Goal: Information Seeking & Learning: Learn about a topic

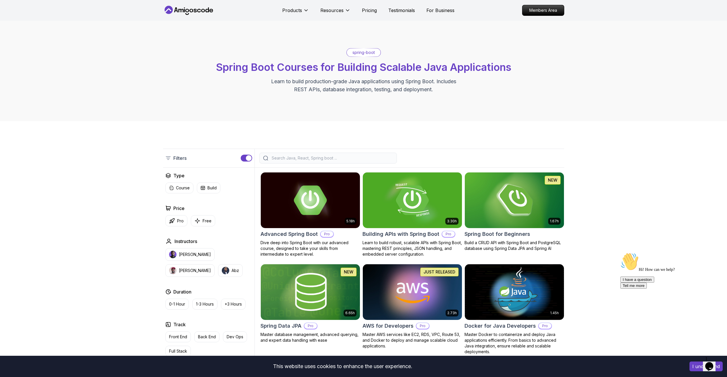
click at [289, 154] on div at bounding box center [328, 157] width 138 height 11
click at [294, 159] on input "search" at bounding box center [331, 158] width 123 height 6
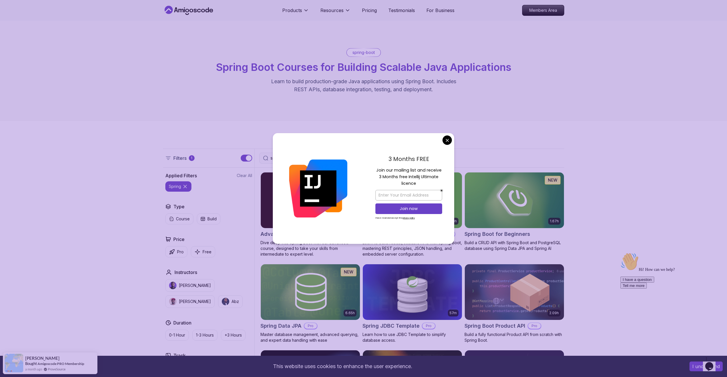
type input "spring"
click at [450, 138] on body "This website uses cookies to enhance the user experience. I understand Products…" at bounding box center [363, 370] width 727 height 741
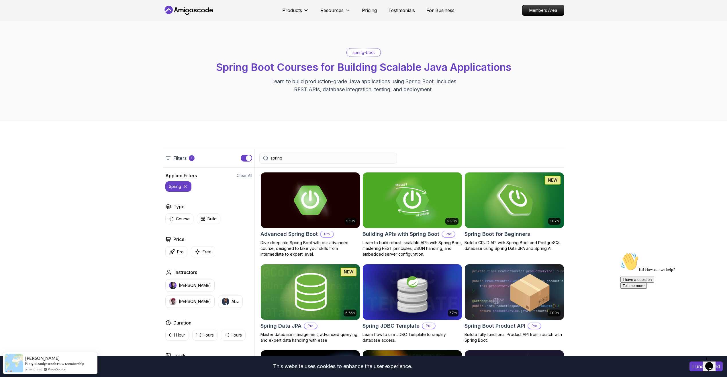
click at [314, 161] on div "spring" at bounding box center [328, 157] width 138 height 11
click at [314, 159] on input "spring" at bounding box center [331, 158] width 123 height 6
click at [371, 13] on p "Pricing" at bounding box center [369, 10] width 15 height 7
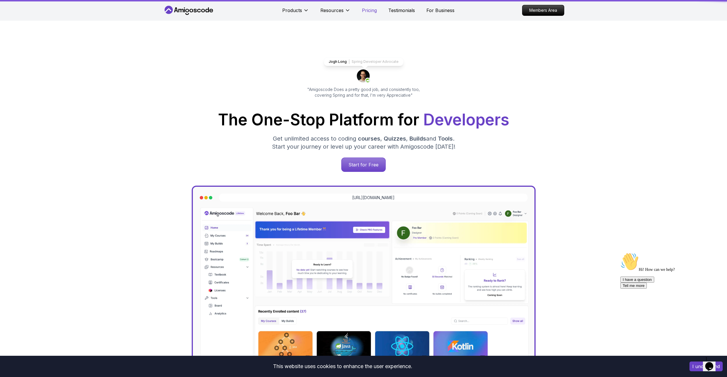
scroll to position [1226, 0]
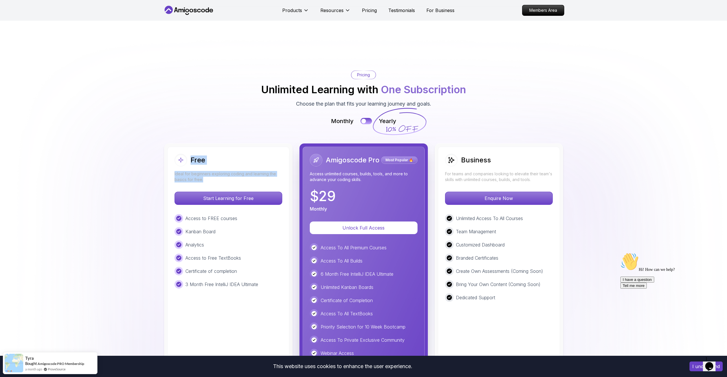
drag, startPoint x: 177, startPoint y: 125, endPoint x: 281, endPoint y: 145, distance: 106.5
click at [281, 154] on div "Free Ideal for beginners exploring coding and learning the basics for free." at bounding box center [228, 168] width 108 height 29
drag, startPoint x: 281, startPoint y: 145, endPoint x: 117, endPoint y: 168, distance: 166.1
click at [115, 168] on img at bounding box center [363, 241] width 727 height 414
click at [233, 171] on p "Ideal for beginners exploring coding and learning the basics for free." at bounding box center [228, 176] width 108 height 11
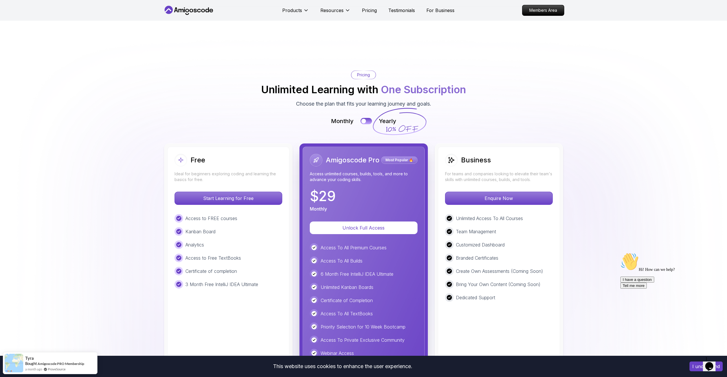
scroll to position [1026, 0]
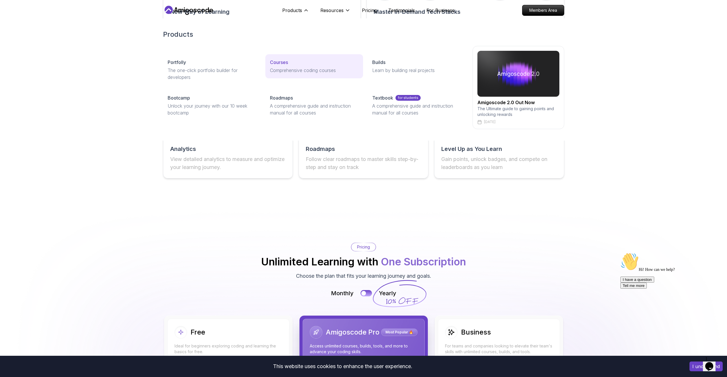
click at [286, 65] on p "Courses" at bounding box center [279, 62] width 18 height 7
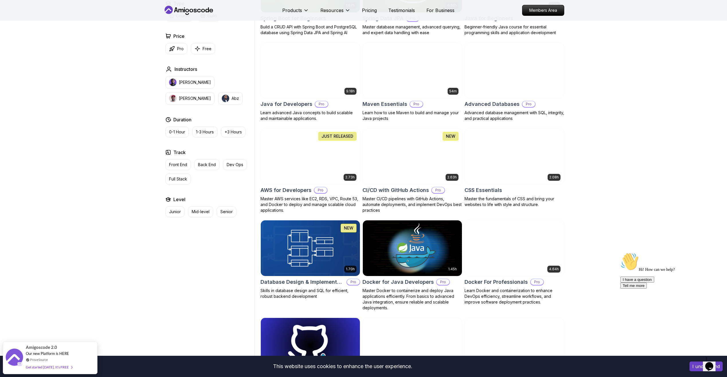
scroll to position [458, 0]
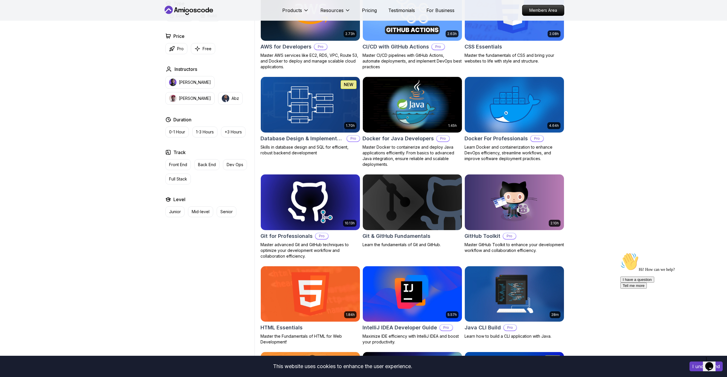
click at [401, 206] on img at bounding box center [412, 202] width 104 height 58
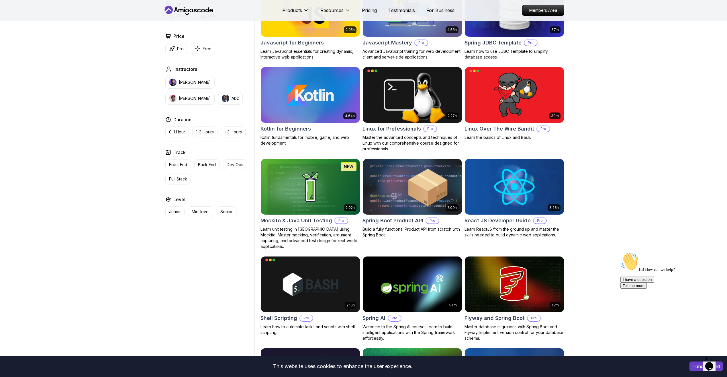
scroll to position [1108, 0]
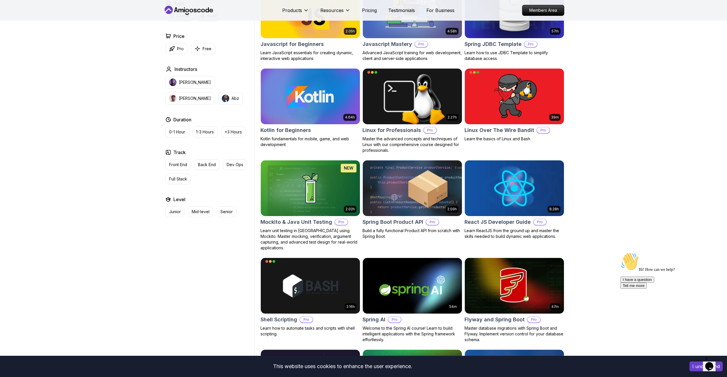
click at [435, 284] on img at bounding box center [412, 285] width 104 height 58
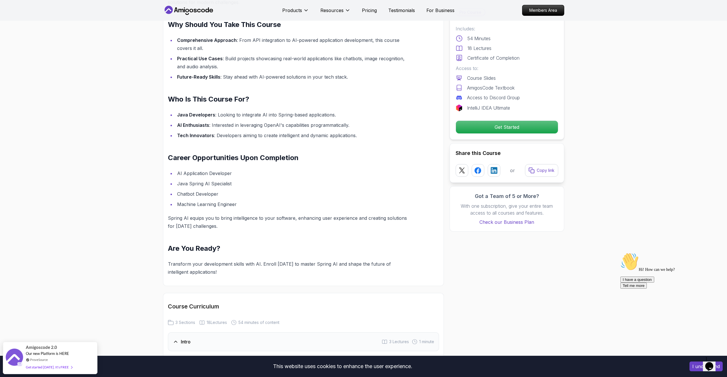
scroll to position [630, 0]
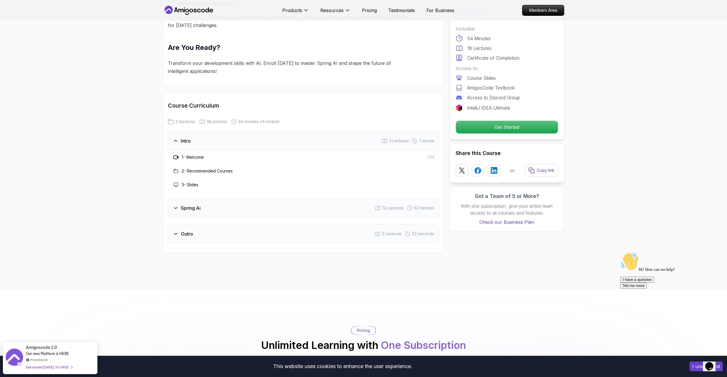
click at [175, 211] on div "Spring Ai 12 Lectures 52 minutes" at bounding box center [303, 207] width 271 height 19
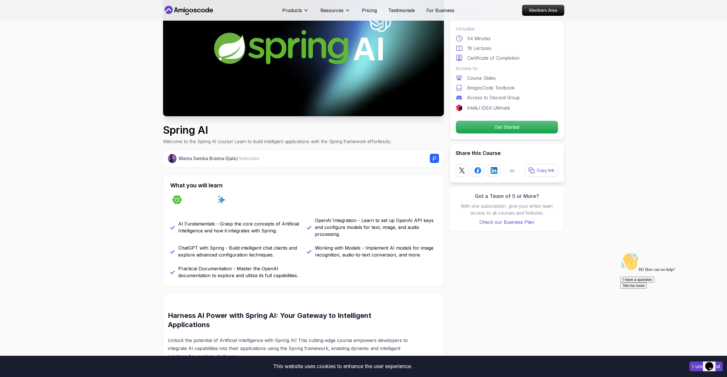
scroll to position [0, 0]
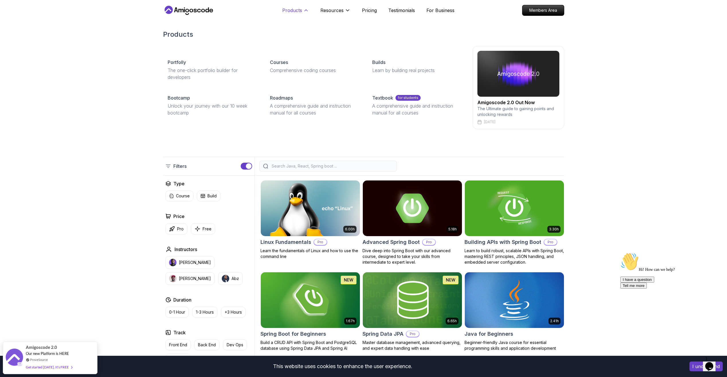
click at [304, 10] on icon at bounding box center [306, 10] width 6 height 6
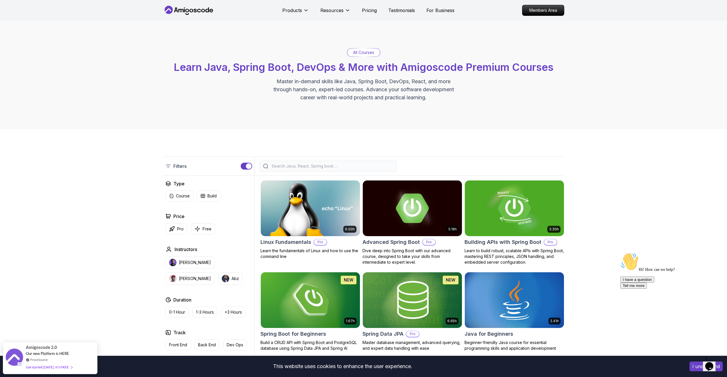
click at [193, 17] on nav "Products Resources Pricing Testimonials For Business Members Area" at bounding box center [363, 10] width 401 height 21
click at [195, 14] on icon at bounding box center [189, 10] width 52 height 9
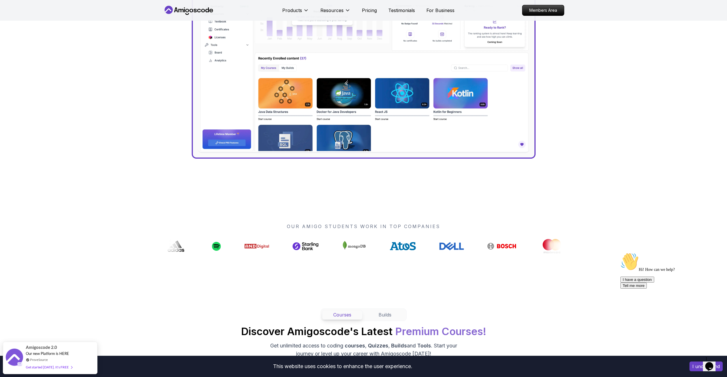
scroll to position [372, 0]
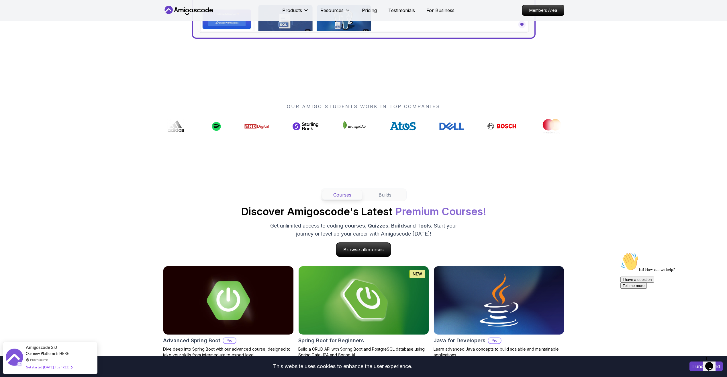
drag, startPoint x: 532, startPoint y: 123, endPoint x: 497, endPoint y: 126, distance: 35.6
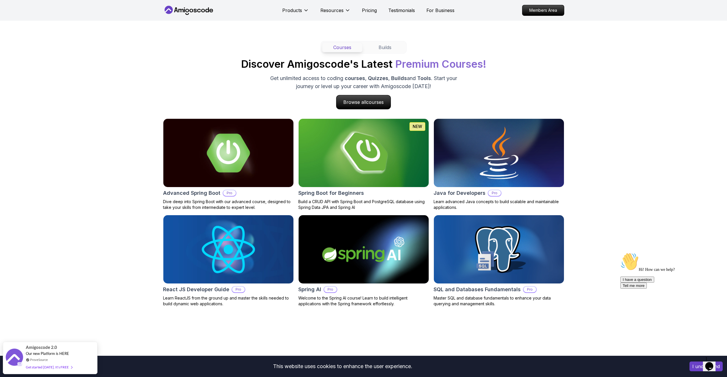
scroll to position [516, 0]
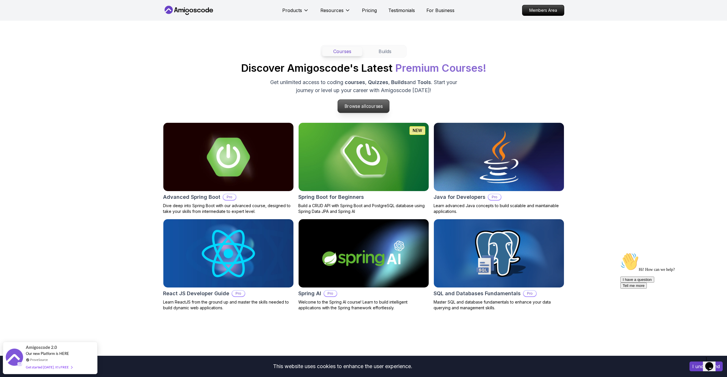
click at [369, 106] on span "courses" at bounding box center [374, 105] width 17 height 5
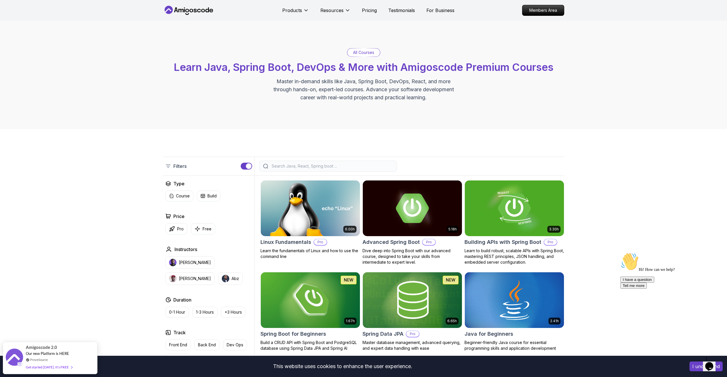
click at [291, 163] on input "search" at bounding box center [331, 166] width 123 height 6
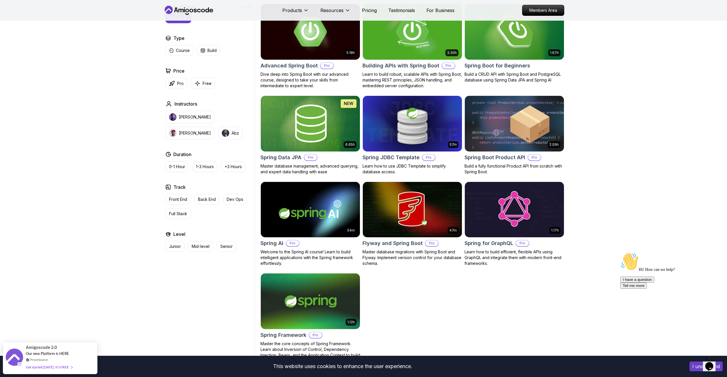
scroll to position [201, 0]
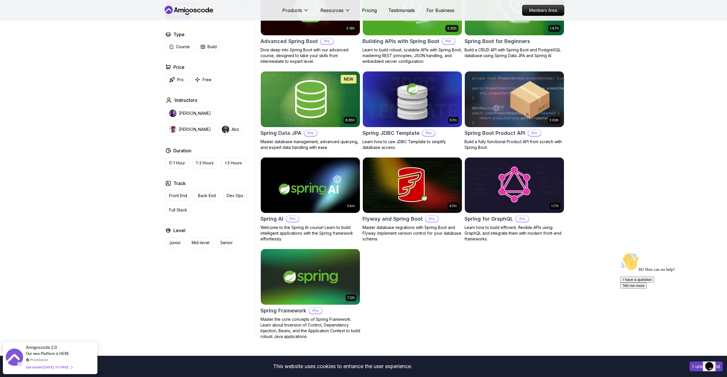
type input "spring"
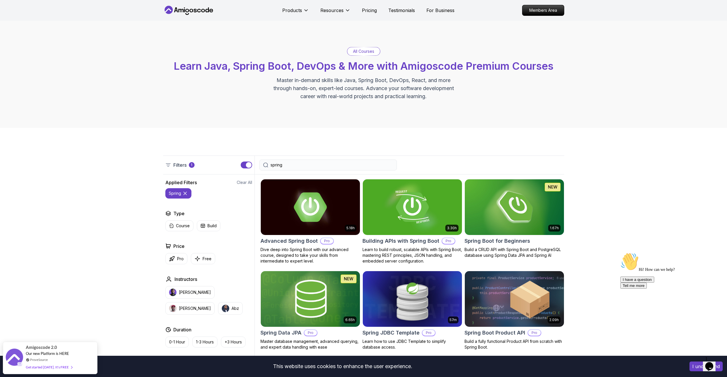
scroll to position [0, 0]
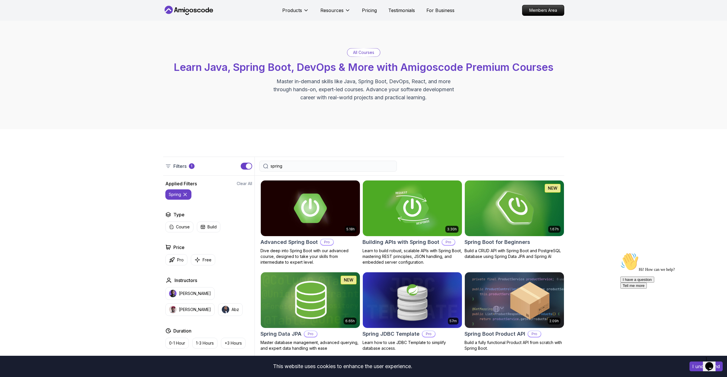
click at [498, 201] on img at bounding box center [514, 208] width 104 height 58
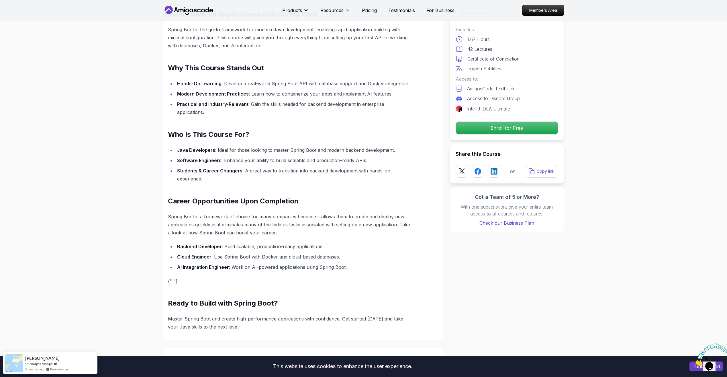
scroll to position [372, 0]
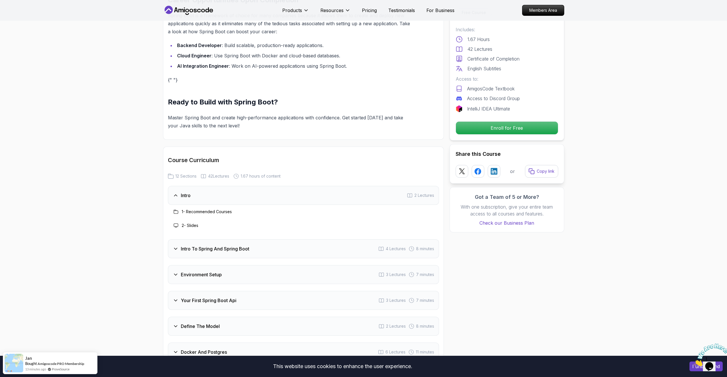
scroll to position [659, 0]
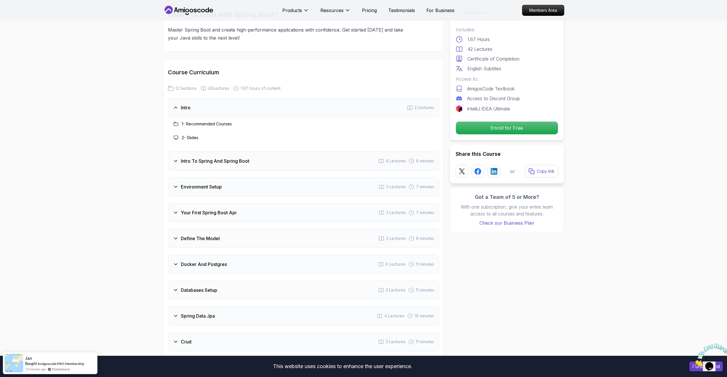
click at [173, 157] on div "Intro To Spring And Spring Boot" at bounding box center [211, 160] width 77 height 7
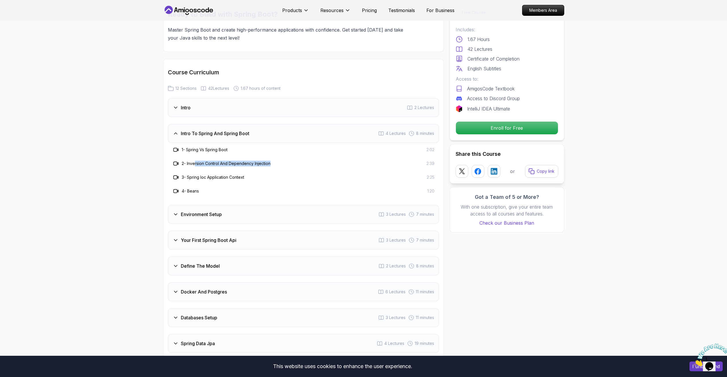
drag, startPoint x: 195, startPoint y: 157, endPoint x: 274, endPoint y: 153, distance: 79.4
click at [274, 160] on div "2 - Inversion Control And Dependency Injection 2:39" at bounding box center [303, 163] width 262 height 7
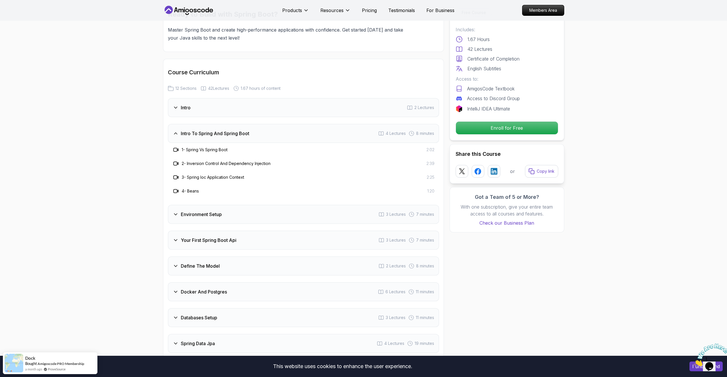
drag, startPoint x: 274, startPoint y: 153, endPoint x: 130, endPoint y: 168, distance: 145.7
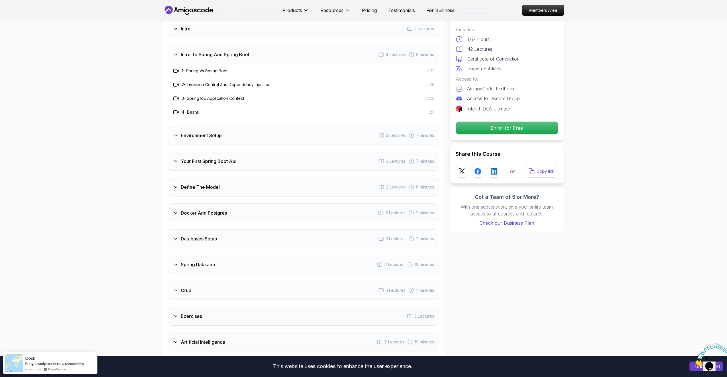
scroll to position [774, 0]
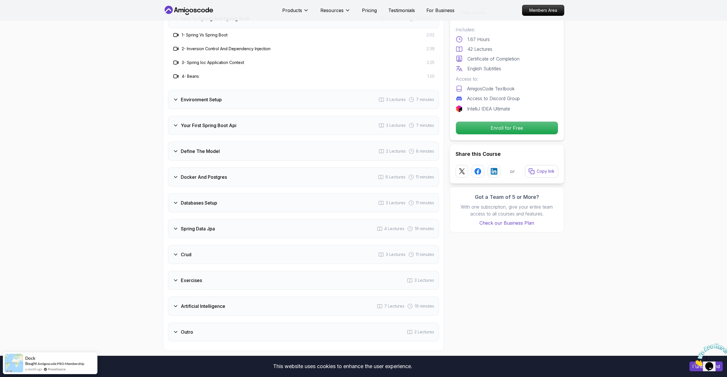
click at [179, 96] on div "Environment Setup" at bounding box center [197, 99] width 49 height 7
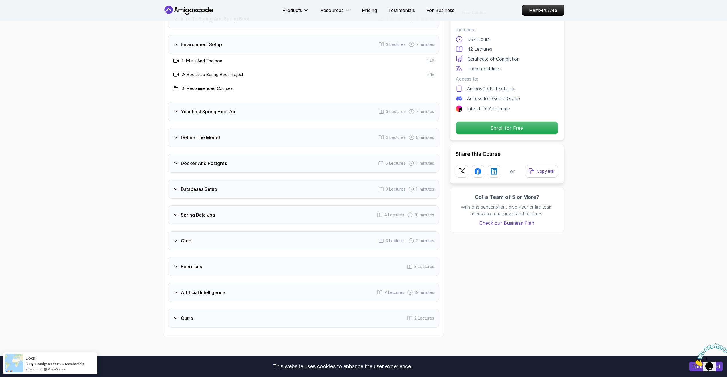
click at [177, 238] on icon at bounding box center [176, 241] width 6 height 6
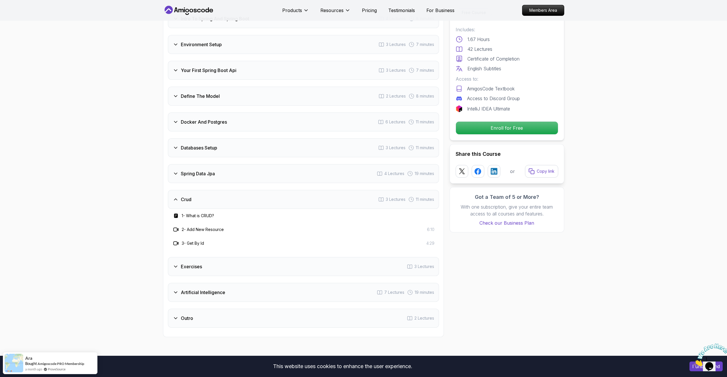
click at [195, 263] on h3 "Exercises" at bounding box center [191, 266] width 21 height 7
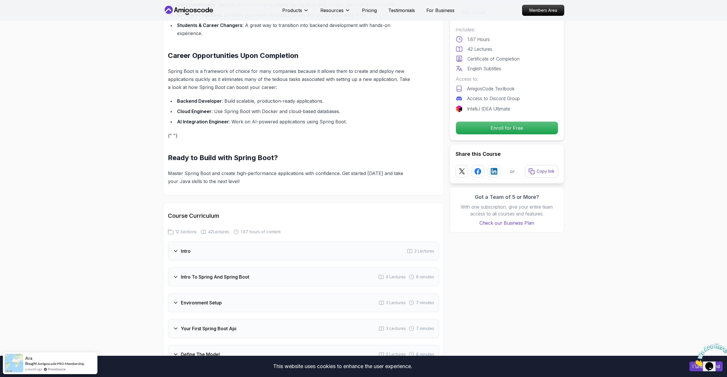
scroll to position [0, 0]
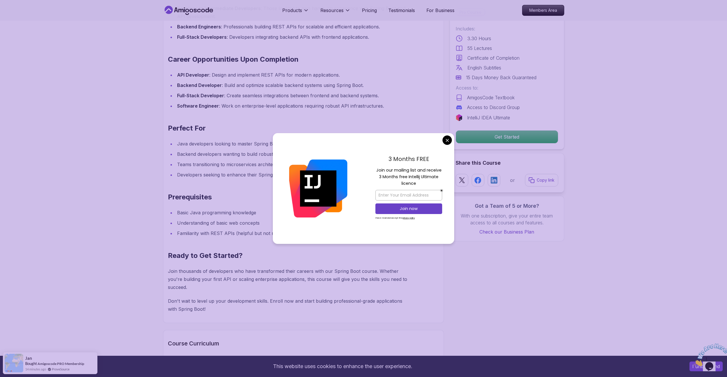
scroll to position [630, 0]
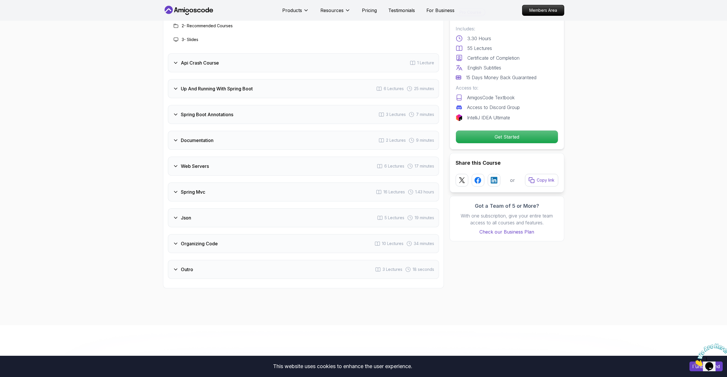
scroll to position [974, 0]
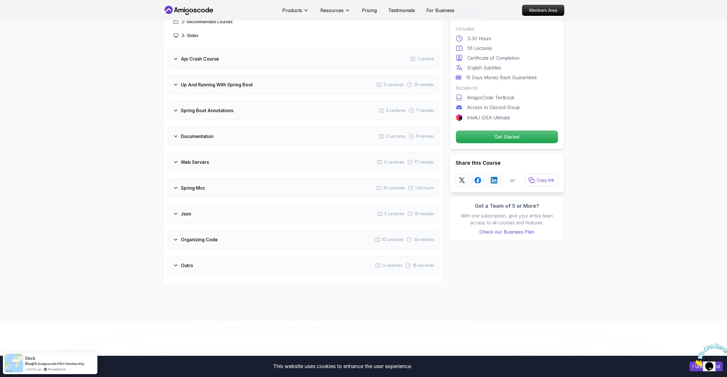
click at [171, 49] on div "Api Crash Course 1 Lecture" at bounding box center [303, 58] width 271 height 19
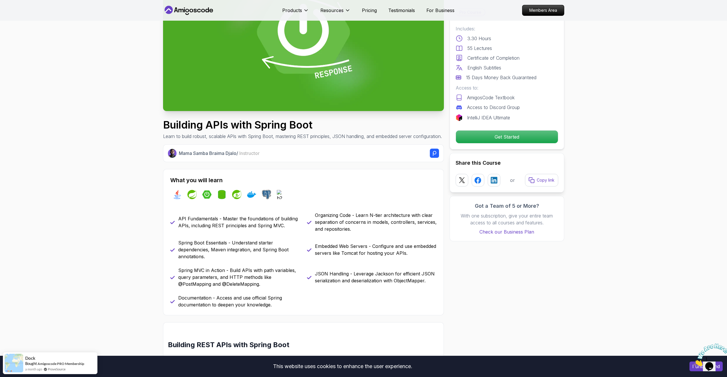
scroll to position [0, 0]
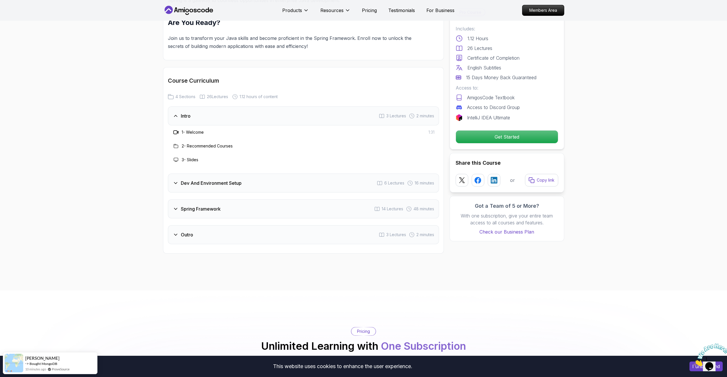
scroll to position [659, 0]
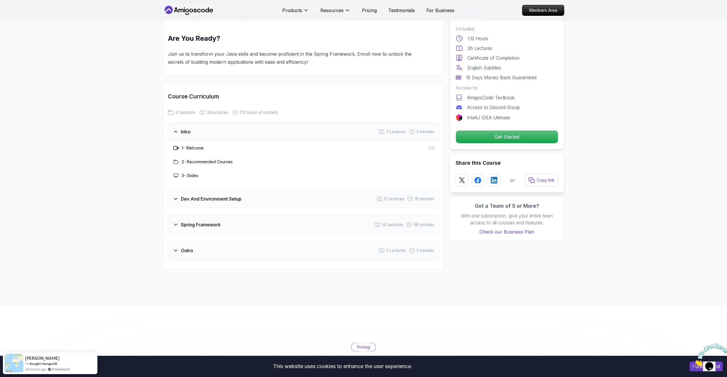
click at [172, 190] on div "Dev And Environment Setup 6 Lectures 16 minutes" at bounding box center [303, 198] width 271 height 19
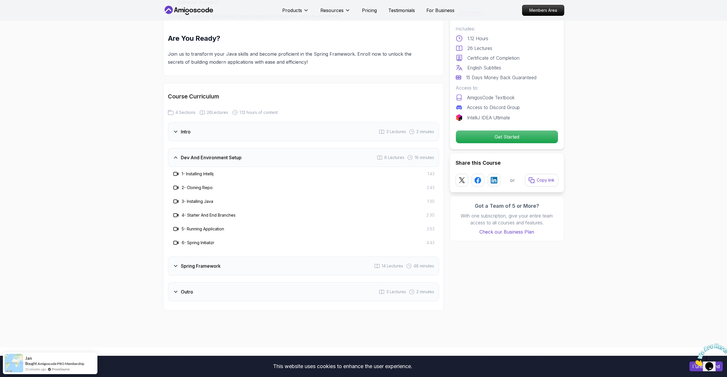
drag, startPoint x: 240, startPoint y: 207, endPoint x: 235, endPoint y: 221, distance: 14.9
click at [235, 221] on div "1 - Installing Intellij 1:43 2 - Cloning Repo 2:43 3 - Installing Java 1:30 4 -…" at bounding box center [303, 208] width 271 height 83
drag, startPoint x: 235, startPoint y: 221, endPoint x: 114, endPoint y: 225, distance: 121.0
click at [174, 263] on icon at bounding box center [176, 266] width 6 height 6
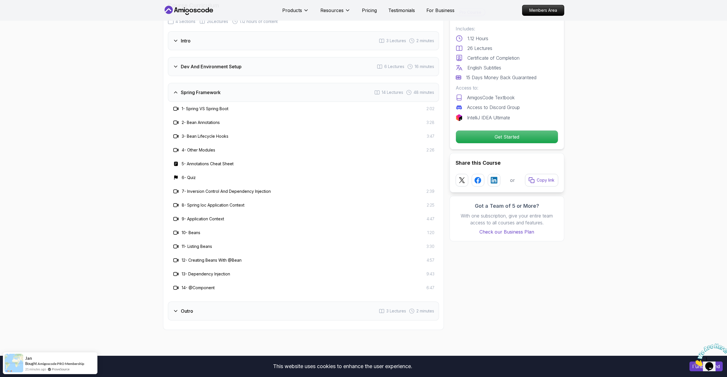
scroll to position [774, 0]
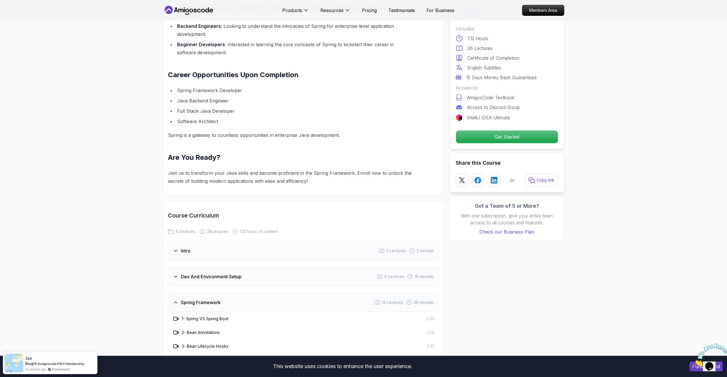
scroll to position [0, 0]
